Goal: Task Accomplishment & Management: Use online tool/utility

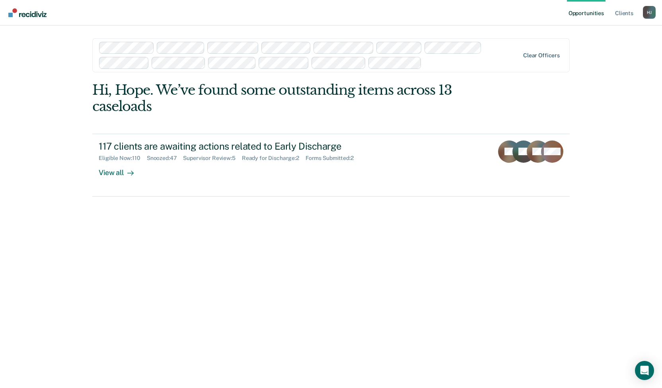
click at [540, 49] on div "Clear officers" at bounding box center [330, 55] width 477 height 34
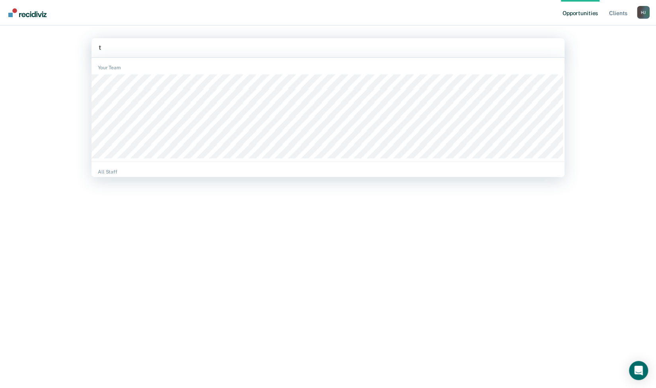
type input "to"
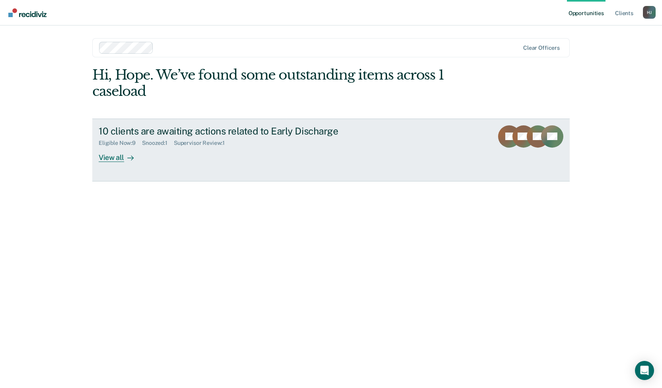
click at [120, 160] on div "View all" at bounding box center [121, 154] width 45 height 16
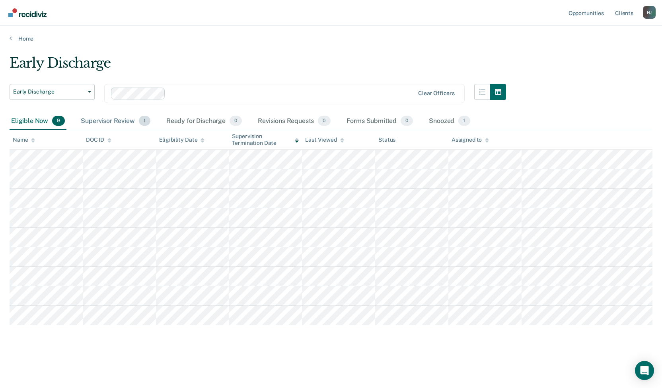
click at [117, 123] on div "Supervisor Review 1" at bounding box center [115, 121] width 73 height 17
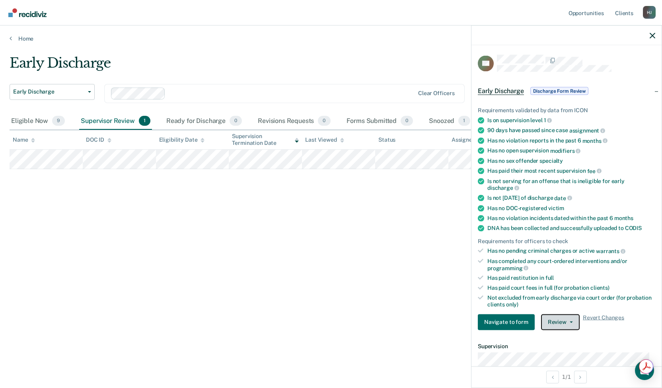
click at [552, 317] on button "Review" at bounding box center [560, 322] width 39 height 16
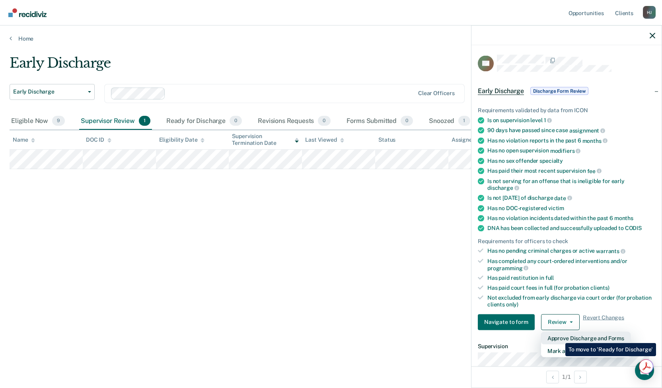
click at [559, 337] on button "Approve Discharge and Forms" at bounding box center [585, 337] width 89 height 13
